Goal: Task Accomplishment & Management: Manage account settings

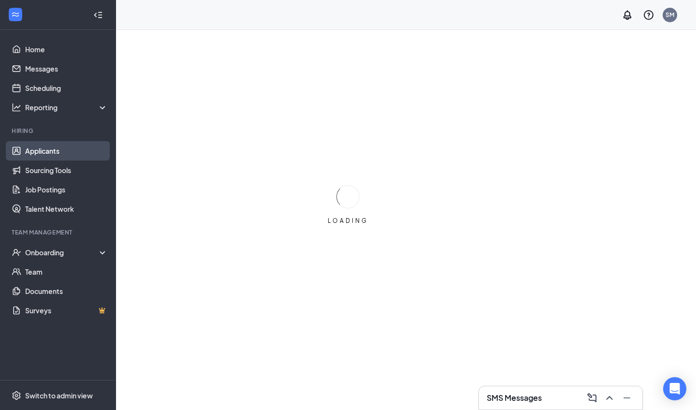
click at [40, 159] on link "Applicants" at bounding box center [66, 150] width 83 height 19
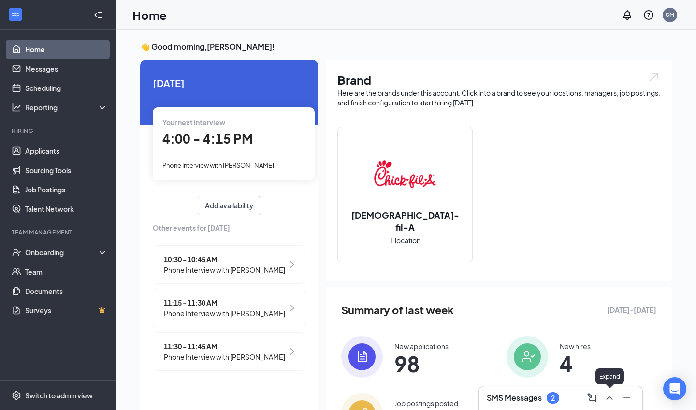
click at [608, 402] on icon "ChevronUp" at bounding box center [610, 398] width 12 height 12
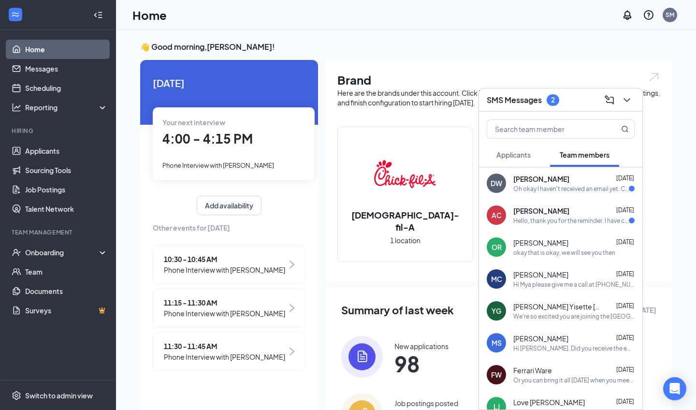
click at [544, 212] on span "[PERSON_NAME]" at bounding box center [542, 211] width 56 height 10
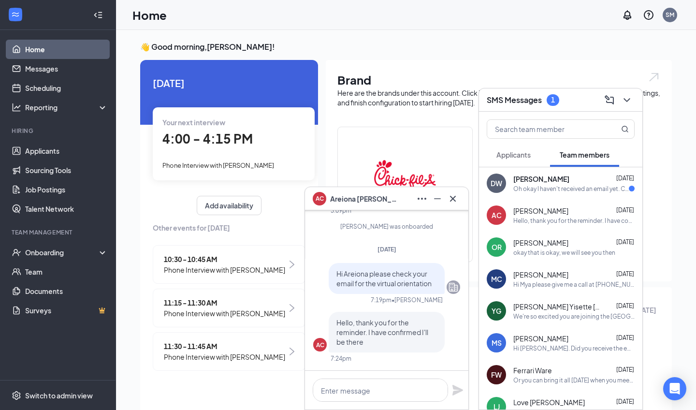
click at [546, 201] on div "AC [PERSON_NAME] [DATE] Hello, thank you for the reminder. I have confirmed I'l…" at bounding box center [560, 215] width 163 height 32
click at [544, 185] on div "Oh okay I haven't received an email yet. Can you confirm if this is the one you…" at bounding box center [572, 189] width 116 height 8
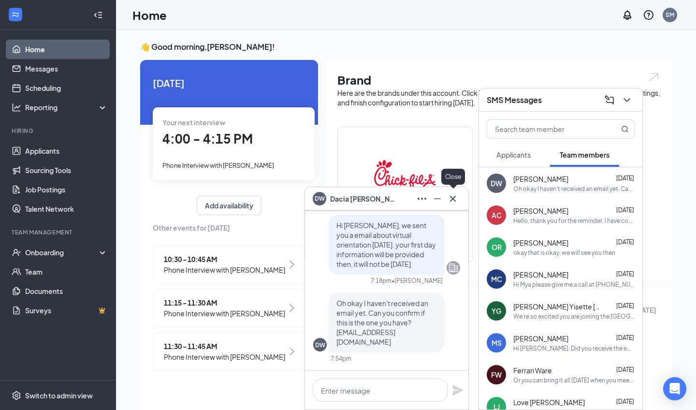
click at [455, 195] on icon "Cross" at bounding box center [453, 199] width 12 height 12
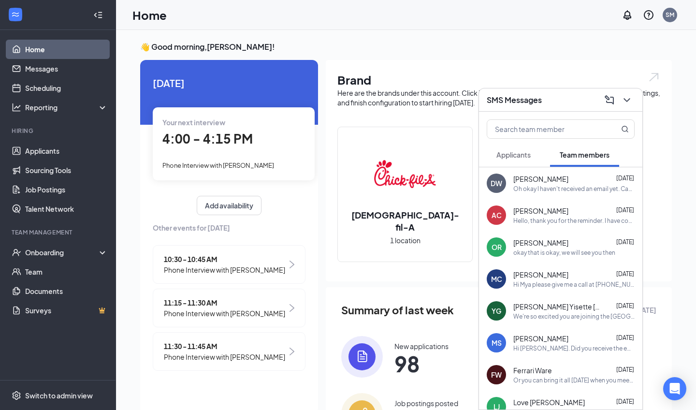
click at [505, 156] on span "Applicants" at bounding box center [514, 154] width 34 height 9
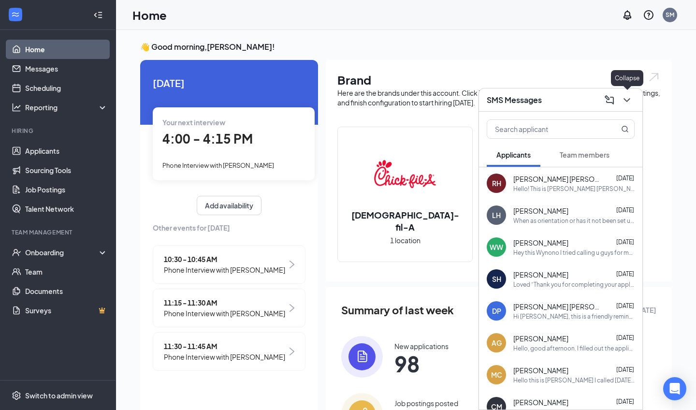
click at [623, 98] on icon "ChevronDown" at bounding box center [627, 100] width 12 height 12
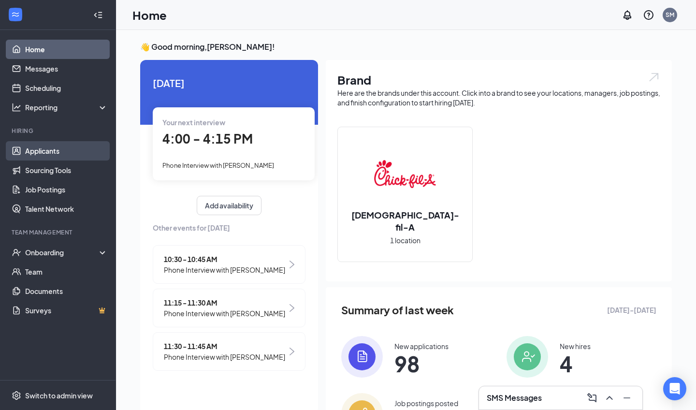
click at [41, 151] on link "Applicants" at bounding box center [66, 150] width 83 height 19
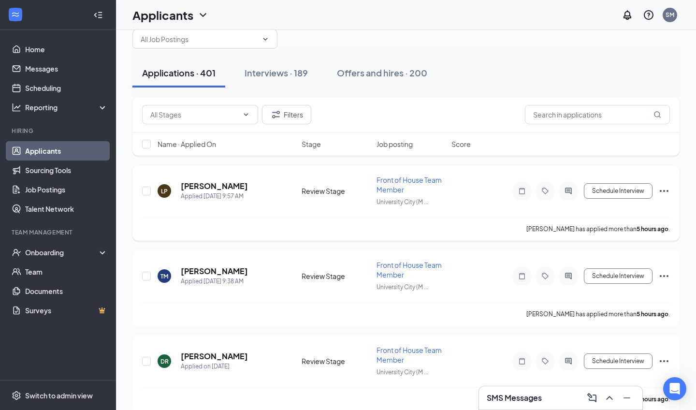
scroll to position [22, 0]
click at [222, 185] on h5 "[PERSON_NAME]" at bounding box center [214, 185] width 67 height 11
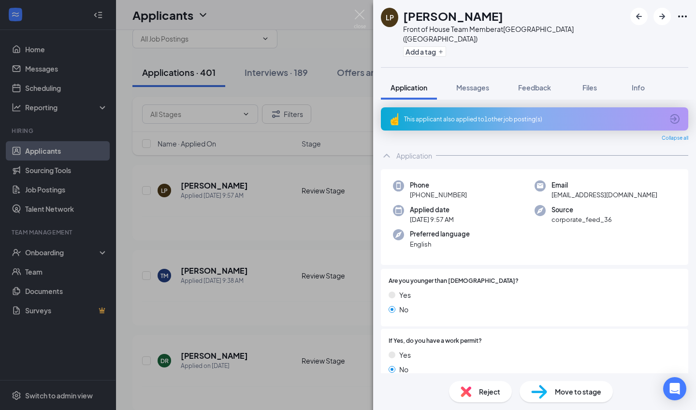
click at [554, 404] on div "Reject Move to stage" at bounding box center [534, 391] width 323 height 37
click at [552, 395] on div "Move to stage" at bounding box center [566, 391] width 93 height 21
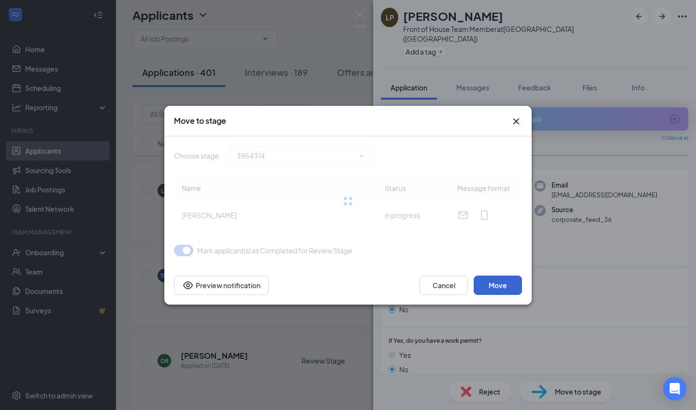
type input "Phone Interview (next stage)"
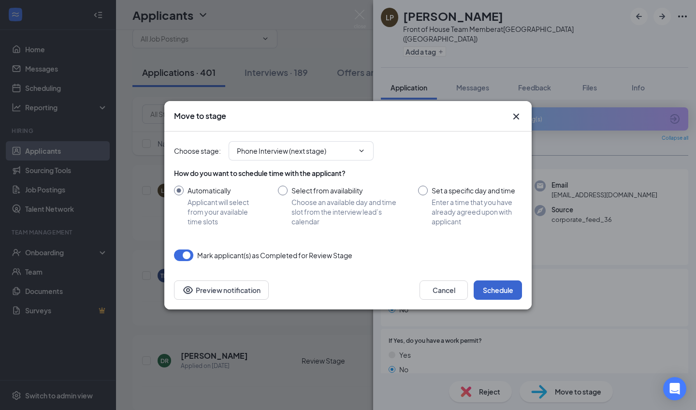
click at [495, 285] on button "Schedule" at bounding box center [498, 289] width 48 height 19
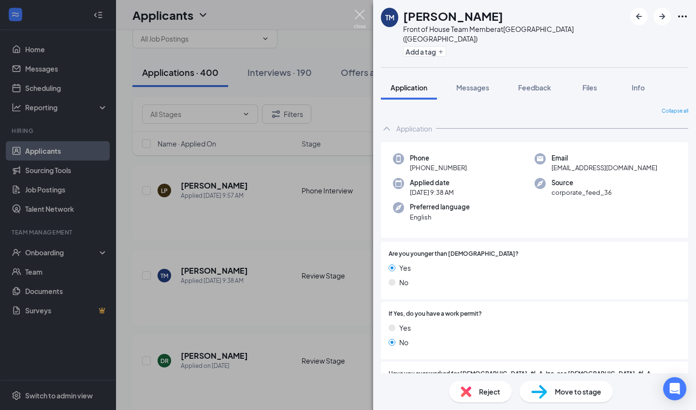
click at [358, 13] on img at bounding box center [360, 19] width 12 height 19
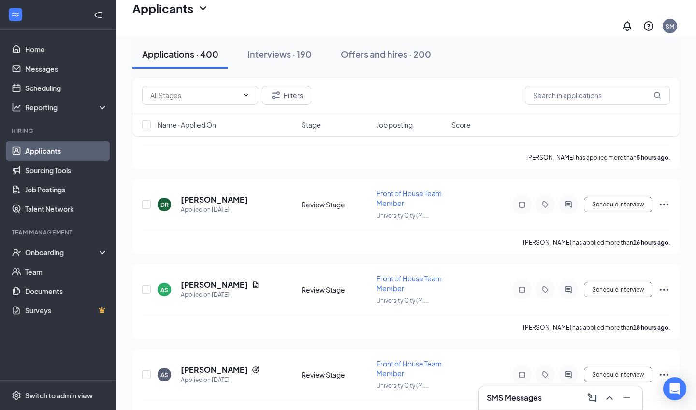
scroll to position [104, 0]
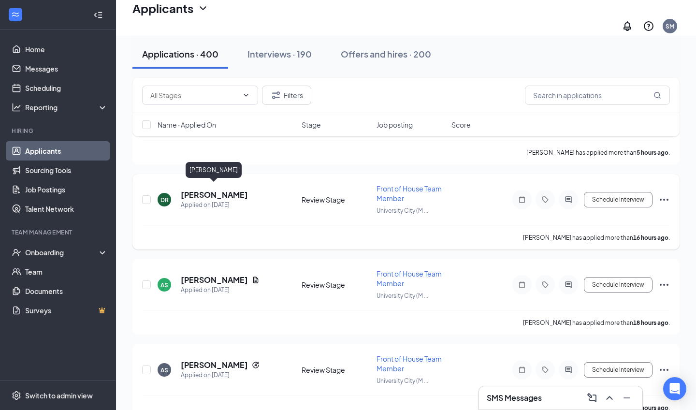
click at [215, 190] on h5 "[PERSON_NAME]" at bounding box center [214, 195] width 67 height 11
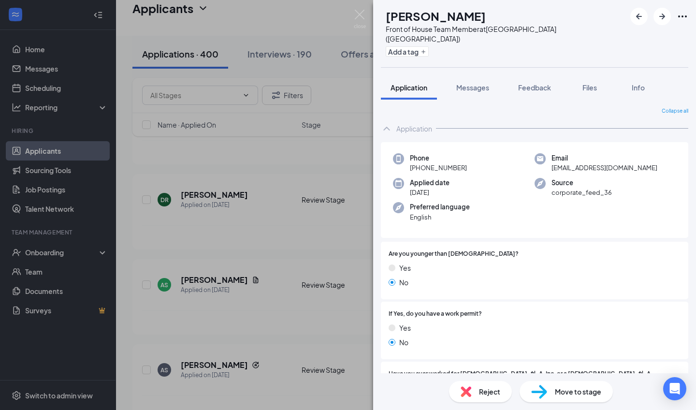
click at [555, 389] on span "Move to stage" at bounding box center [578, 391] width 46 height 11
type input "Phone Interview (next stage)"
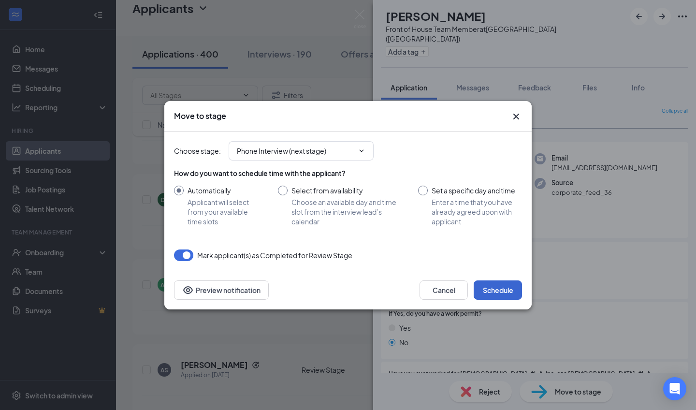
click at [494, 291] on button "Schedule" at bounding box center [498, 289] width 48 height 19
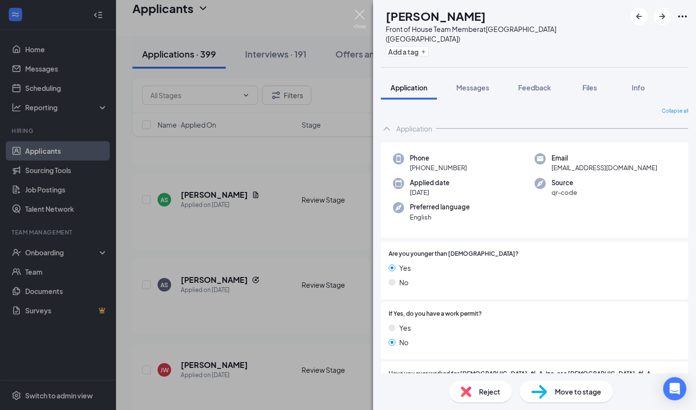
click at [355, 12] on img at bounding box center [360, 19] width 12 height 19
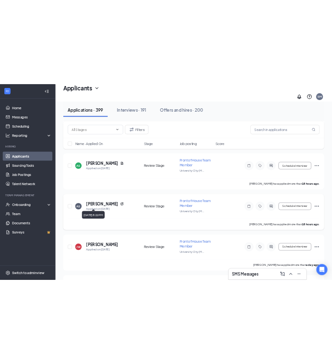
scroll to position [150, 0]
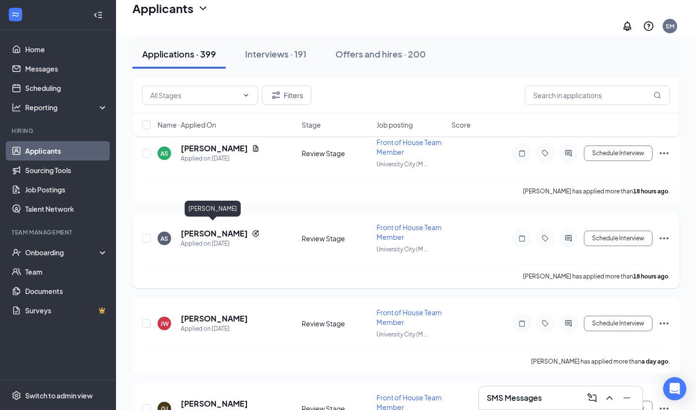
click at [206, 228] on h5 "[PERSON_NAME]" at bounding box center [214, 233] width 67 height 11
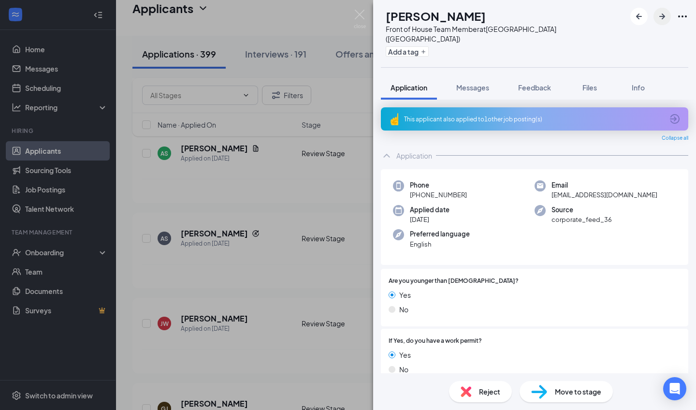
click at [664, 12] on icon "ArrowRight" at bounding box center [663, 17] width 12 height 12
